Goal: Information Seeking & Learning: Learn about a topic

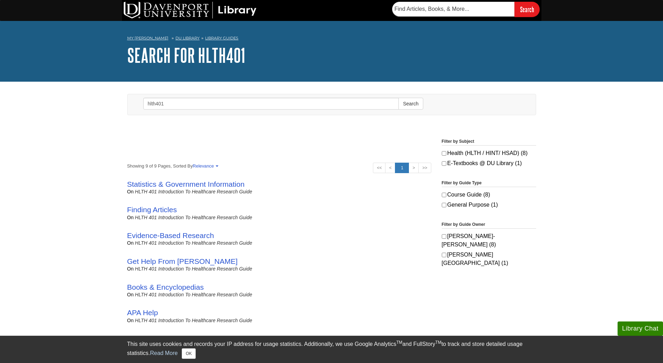
scroll to position [70, 0]
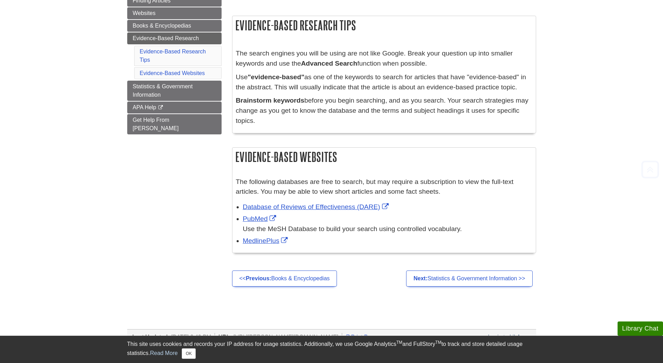
scroll to position [140, 0]
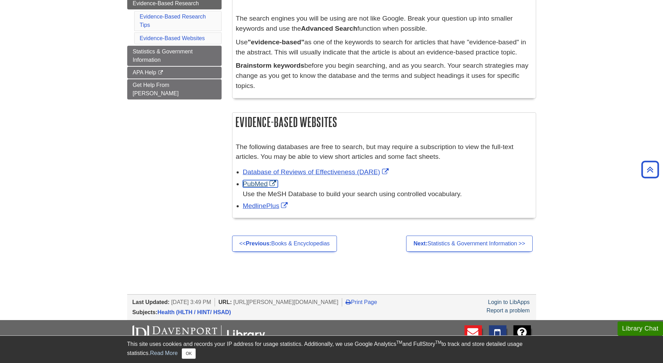
click at [259, 182] on link "PubMed" at bounding box center [260, 183] width 35 height 7
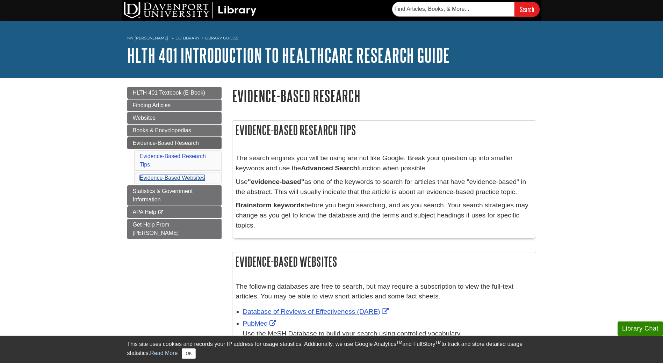
click at [181, 177] on link "Evidence-Based Websites" at bounding box center [172, 178] width 65 height 6
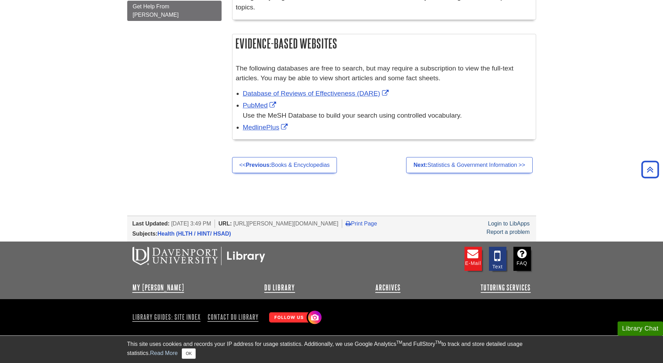
scroll to position [44, 0]
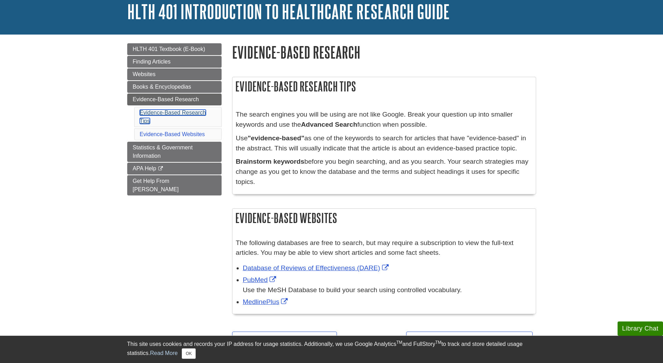
click at [188, 113] on link "Evidence-Based Research Tips" at bounding box center [173, 117] width 66 height 14
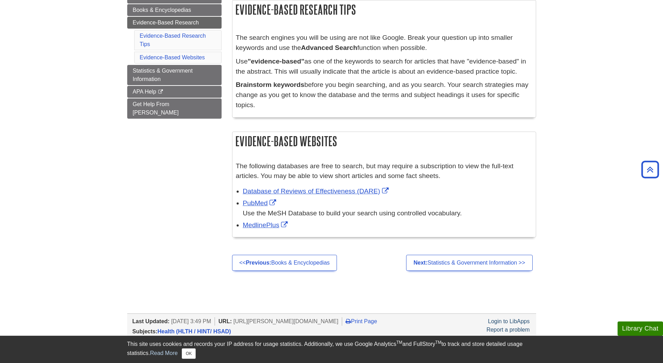
scroll to position [16, 0]
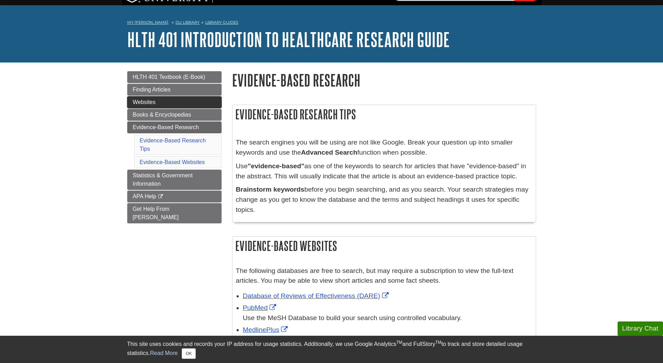
click at [161, 97] on link "Websites" at bounding box center [174, 102] width 94 height 12
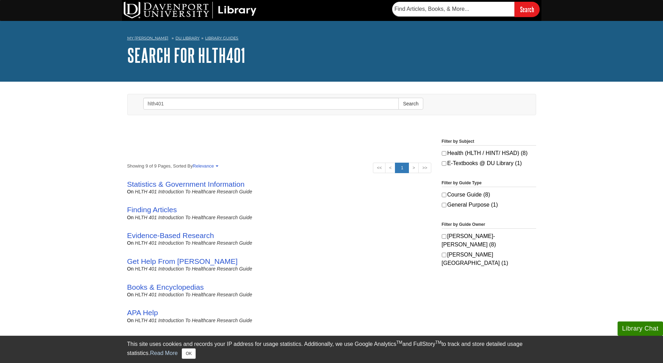
click at [274, 103] on input "hlth401" at bounding box center [271, 104] width 256 height 12
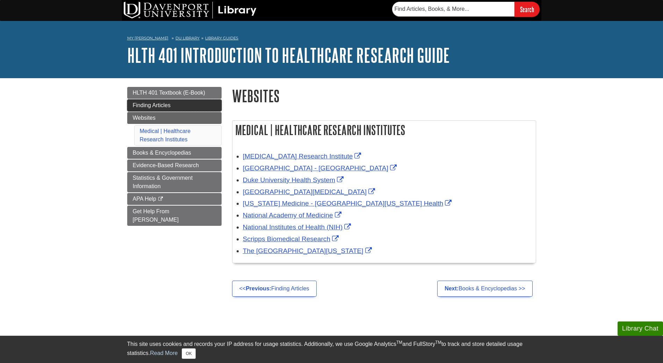
click at [150, 105] on span "Finding Articles" at bounding box center [152, 105] width 38 height 6
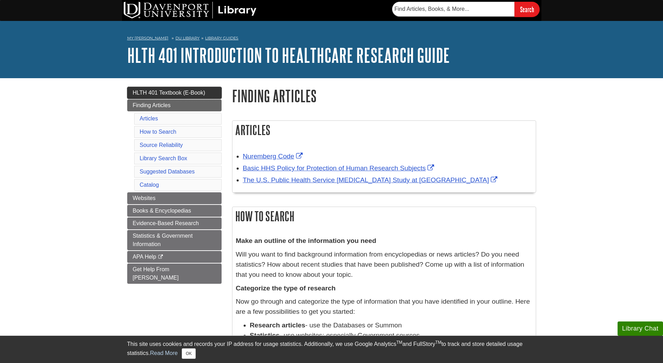
click at [162, 92] on span "HLTH 401 Textbook (E-Book)" at bounding box center [169, 93] width 73 height 6
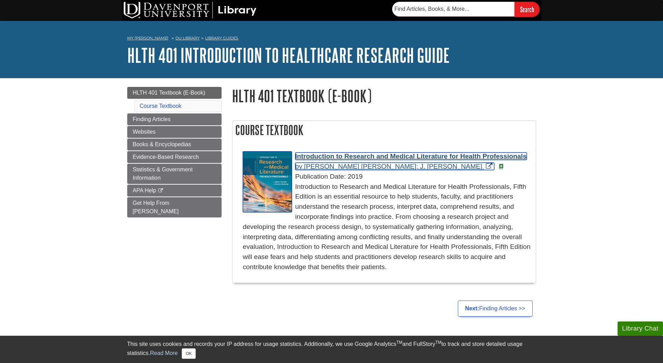
click at [359, 153] on span "Introduction to Research and Medical Literature for Health Professionals" at bounding box center [410, 156] width 231 height 7
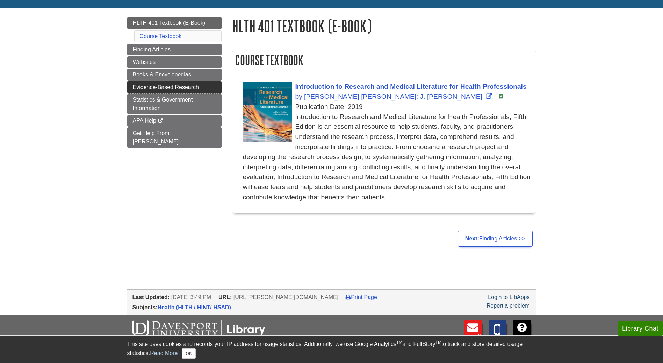
click at [166, 90] on link "Evidence-Based Research" at bounding box center [174, 87] width 94 height 12
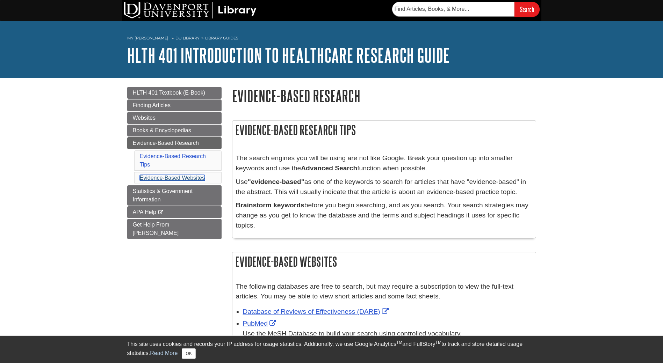
click at [188, 179] on link "Evidence-Based Websites" at bounding box center [172, 178] width 65 height 6
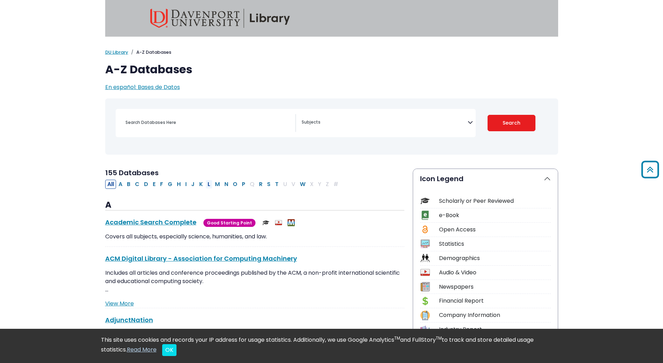
scroll to position [175, 0]
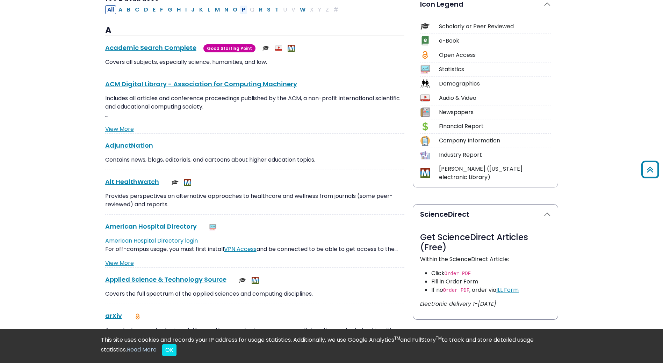
click at [240, 7] on button "P" at bounding box center [244, 9] width 8 height 9
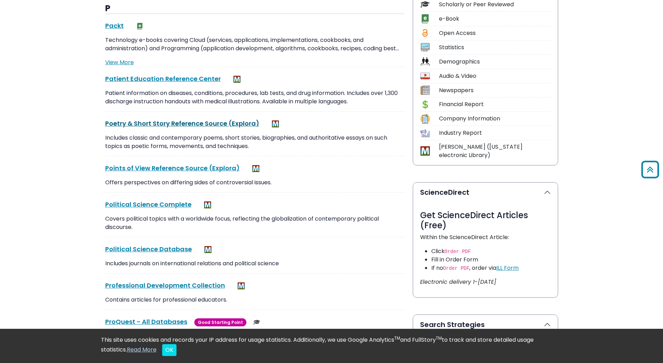
scroll to position [92, 0]
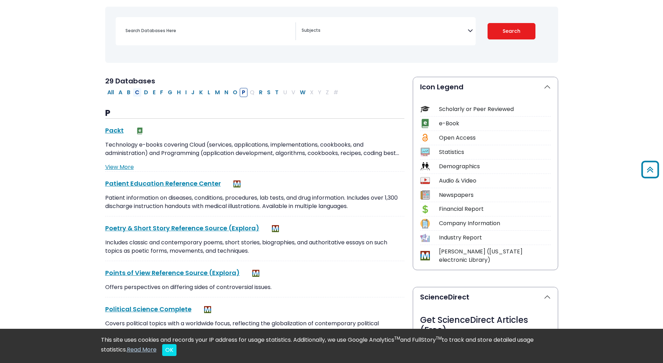
click at [137, 93] on button "C" at bounding box center [137, 92] width 9 height 9
select select "Database Subject Filter"
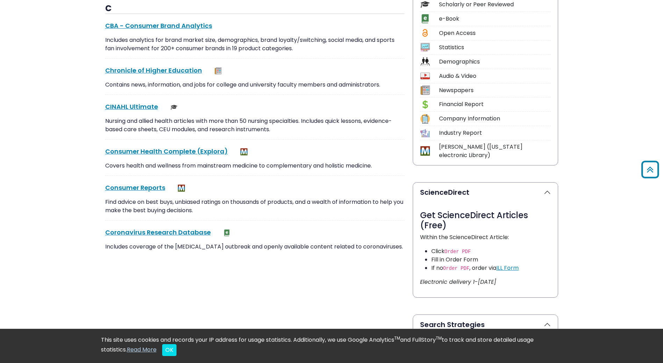
scroll to position [232, 0]
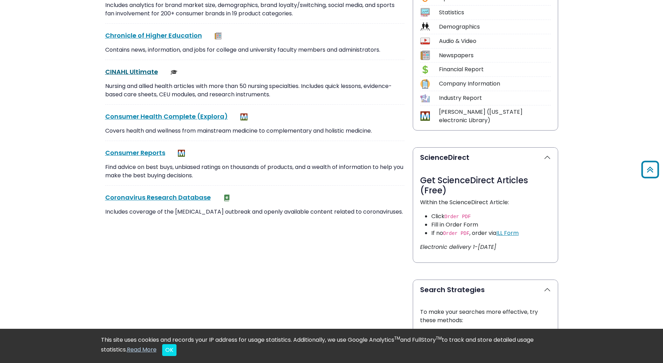
click at [134, 71] on link "CINAHL Ultimate This link opens in a new window" at bounding box center [131, 71] width 53 height 9
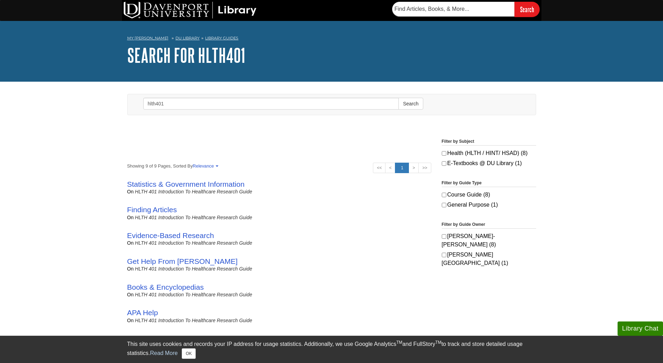
scroll to position [35, 0]
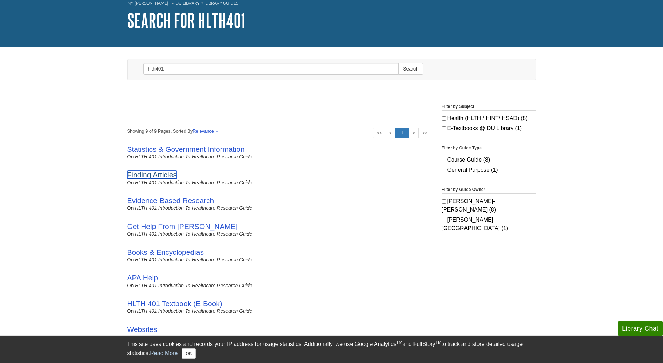
click at [170, 171] on link "Finding Articles" at bounding box center [152, 175] width 50 height 8
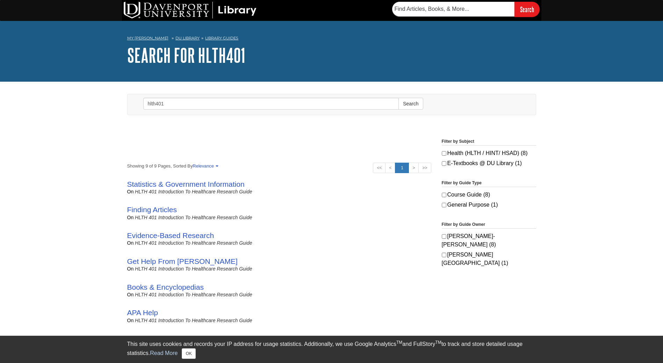
scroll to position [35, 0]
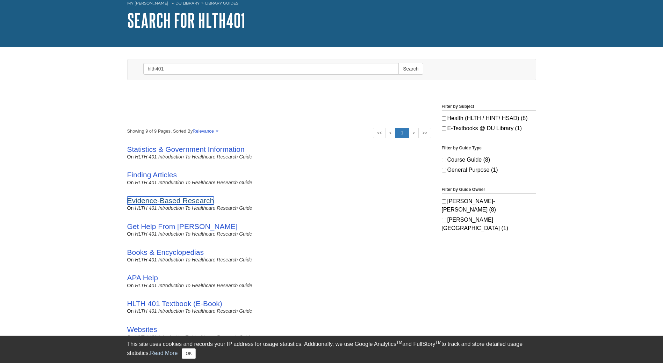
click at [157, 202] on link "Evidence-Based Research" at bounding box center [170, 201] width 87 height 8
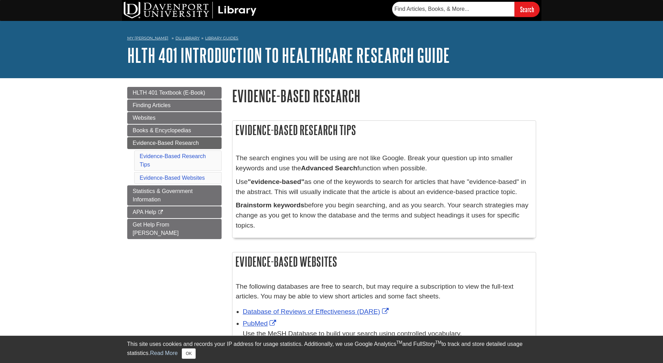
scroll to position [105, 0]
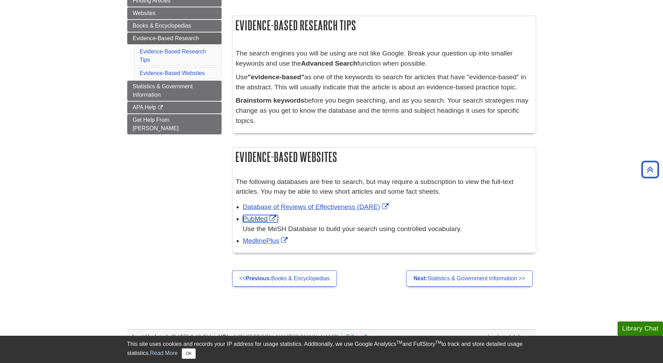
click at [259, 221] on link "PubMed" at bounding box center [260, 218] width 35 height 7
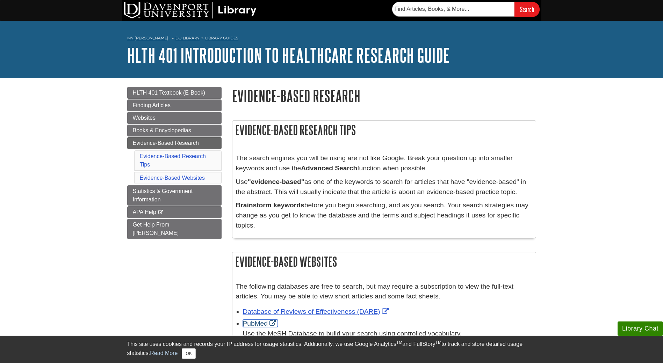
scroll to position [70, 0]
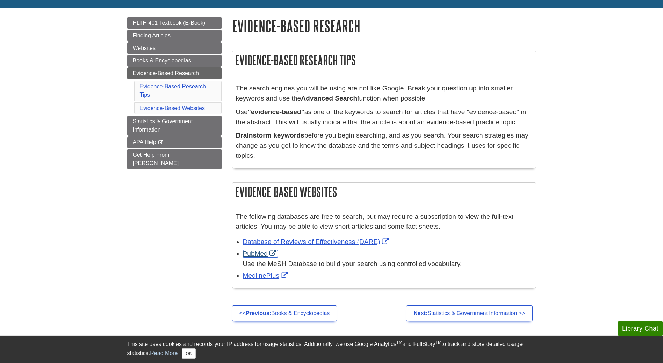
click at [264, 253] on link "PubMed" at bounding box center [260, 253] width 35 height 7
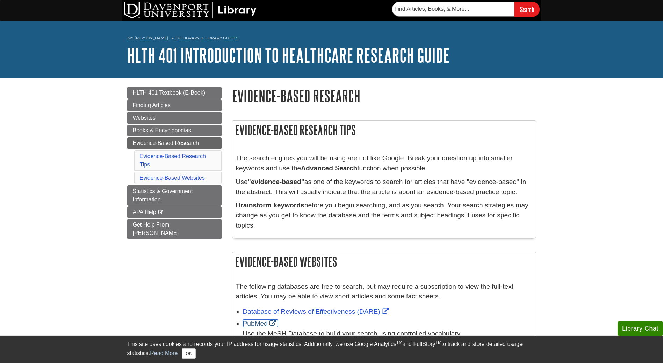
click at [255, 325] on link "PubMed" at bounding box center [260, 323] width 35 height 7
